Goal: Check status: Check status

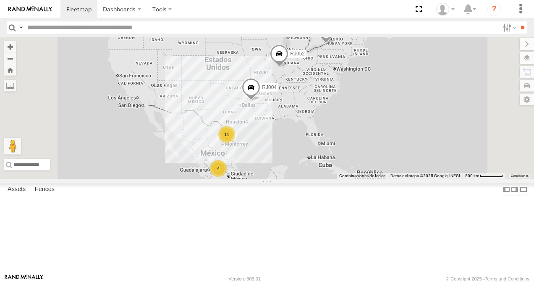
scroll to position [84, 0]
click at [0, 0] on div "XPD GLOBAL" at bounding box center [0, 0] width 0 height 0
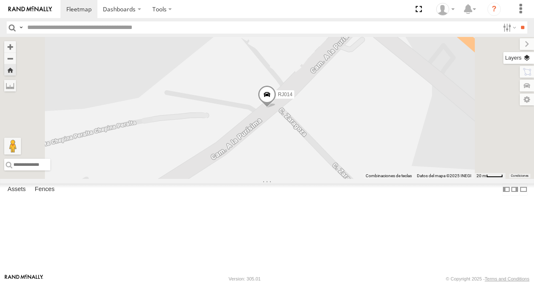
click at [525, 56] on label at bounding box center [519, 58] width 31 height 12
click at [0, 0] on span "Basemaps" at bounding box center [0, 0] width 0 height 0
click at [0, 0] on span "Satellite + Roadmap" at bounding box center [0, 0] width 0 height 0
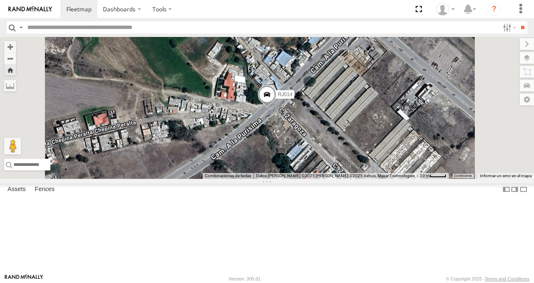
click at [368, 176] on div "RJ014" at bounding box center [267, 108] width 534 height 142
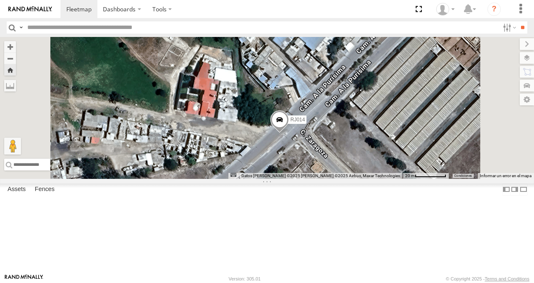
click at [289, 133] on span at bounding box center [279, 121] width 18 height 23
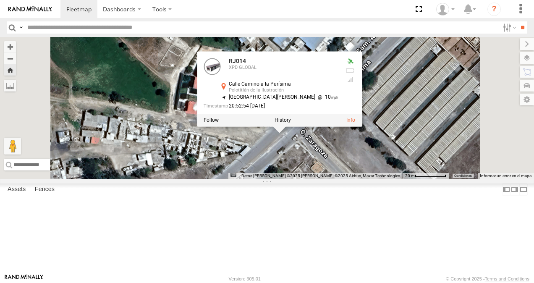
click at [362, 179] on div "RJ014 RJ014 XPD GLOBAL Calle Camino a la Purísima Polotitlán de la Ilustración …" at bounding box center [267, 108] width 534 height 142
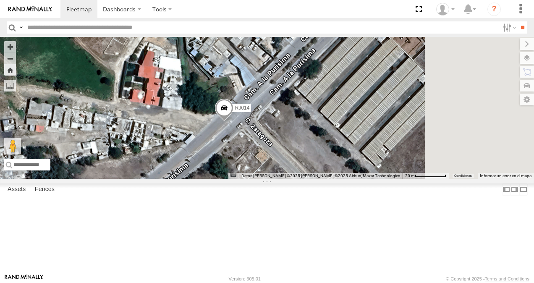
drag, startPoint x: 345, startPoint y: 134, endPoint x: 287, endPoint y: 121, distance: 59.3
click at [287, 121] on div "RJ014" at bounding box center [267, 108] width 534 height 142
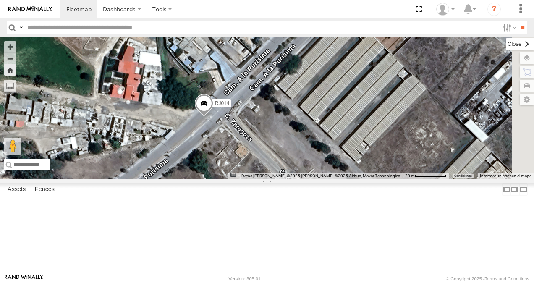
click at [506, 42] on label at bounding box center [520, 44] width 28 height 12
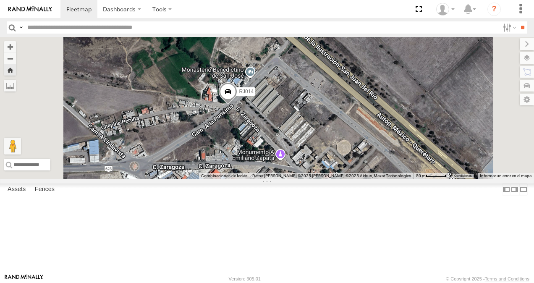
click at [237, 105] on span at bounding box center [228, 94] width 18 height 23
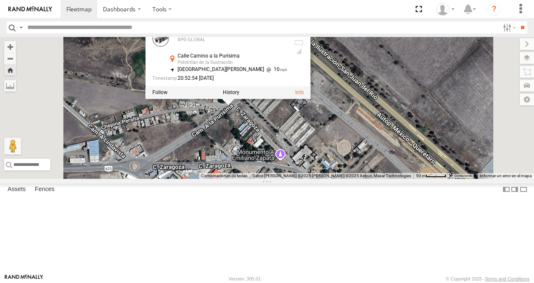
click at [401, 121] on div "RJ014 RJ014 XPD GLOBAL Calle Camino a la Purísima Polotitlán de la Ilustración …" at bounding box center [267, 108] width 534 height 142
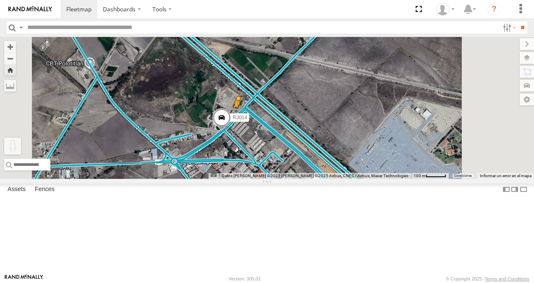
drag, startPoint x: 226, startPoint y: 242, endPoint x: 342, endPoint y: 163, distance: 140.2
click at [342, 163] on div "RJ014 Para activar la función de arrastrar con el teclado, presiona Alt + Intro…" at bounding box center [267, 108] width 534 height 142
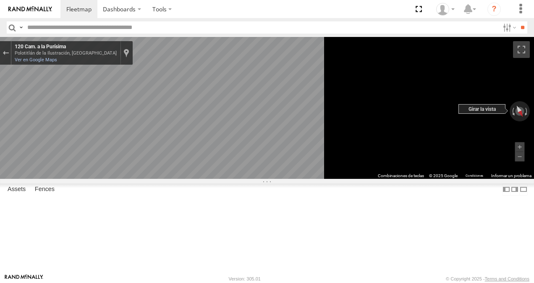
click at [482, 179] on div "← Mover a la izquierda → Mover a la derecha ↑ Mover hacia arriba ↓ Mover hacia …" at bounding box center [267, 108] width 534 height 142
click at [183, 206] on icon "Ir al noreste, Cam. a la Purísima" at bounding box center [153, 209] width 59 height 18
click at [138, 122] on main "← Mover a la izquierda → Mover a la derecha ↑ Mover hacia arriba ↓ Mover hacia …" at bounding box center [267, 155] width 534 height 237
click at [534, 171] on html "Dashboards" at bounding box center [267, 141] width 534 height 283
click at [202, 207] on icon "Ir al noreste, Cam. a la Purísima" at bounding box center [172, 207] width 60 height 19
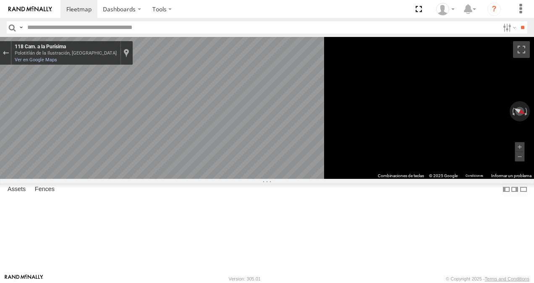
click at [202, 207] on icon "Ir al noreste, Cam. a la Purísima" at bounding box center [172, 207] width 60 height 19
click at [534, 163] on html "Dashboards" at bounding box center [267, 141] width 534 height 283
click at [82, 272] on main "← Mover a la izquierda → Mover a la derecha ↑ Mover hacia arriba ↓ Mover hacia …" at bounding box center [267, 155] width 534 height 237
click at [190, 111] on main "← Mover a la izquierda → Mover a la derecha ↑ Mover hacia arriba ↓ Mover hacia …" at bounding box center [267, 155] width 534 height 237
click at [42, 189] on main "← Mover a la izquierda → Mover a la derecha ↑ Mover hacia arriba ↓ Mover hacia …" at bounding box center [267, 155] width 534 height 237
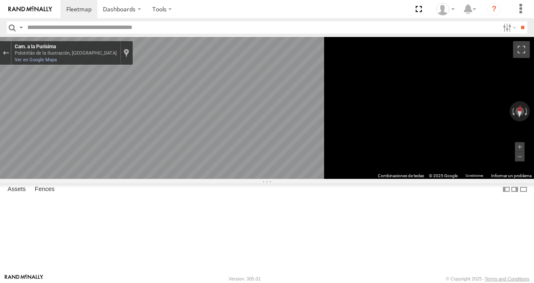
drag, startPoint x: 391, startPoint y: 195, endPoint x: 389, endPoint y: 191, distance: 4.5
click at [217, 196] on icon "Ir al noreste, Cam. a la Purísima" at bounding box center [186, 195] width 62 height 22
click at [534, 139] on html "Dashboards" at bounding box center [267, 141] width 534 height 283
click at [0, 0] on div "RJ014" at bounding box center [0, 0] width 0 height 0
click at [9, 55] on div "Sal de Street View" at bounding box center [6, 52] width 6 height 5
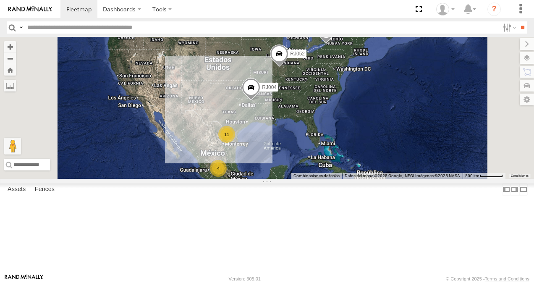
scroll to position [126, 0]
click at [0, 0] on div "RJ014" at bounding box center [0, 0] width 0 height 0
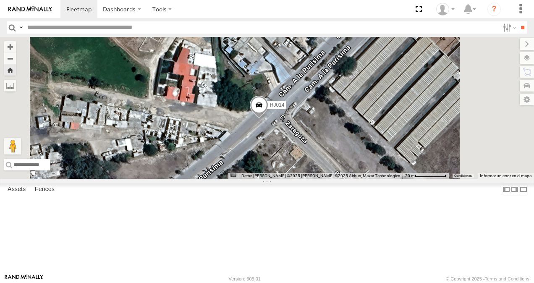
drag, startPoint x: 410, startPoint y: 129, endPoint x: 413, endPoint y: 147, distance: 17.9
click at [413, 147] on div "RJ014" at bounding box center [267, 108] width 534 height 142
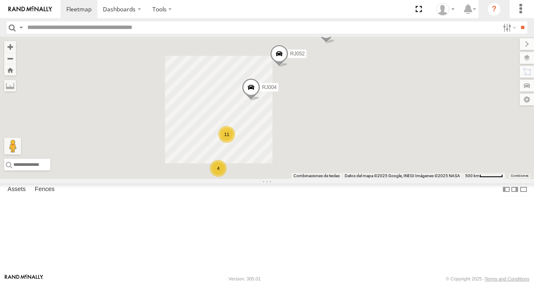
scroll to position [0, 0]
